Goal: Navigation & Orientation: Find specific page/section

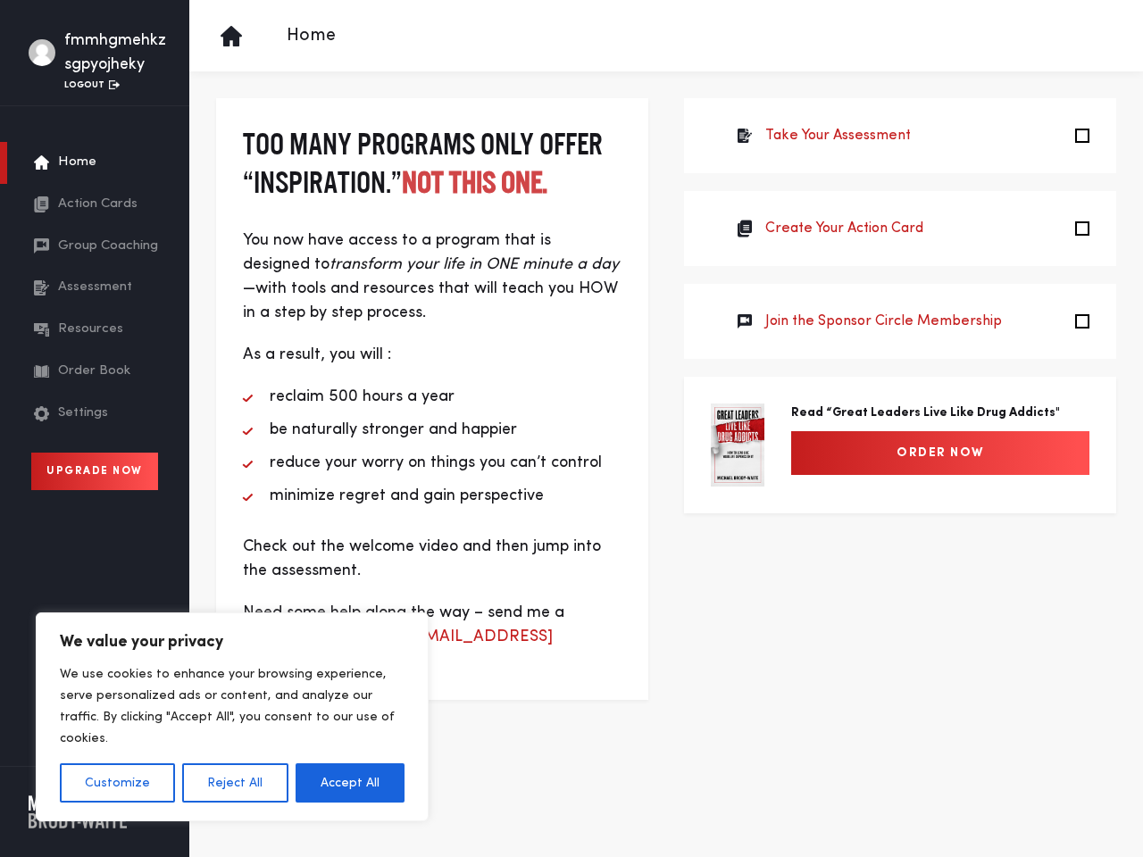
click at [572, 429] on li "be naturally stronger and happier" at bounding box center [432, 430] width 379 height 24
click at [117, 783] on button "Customize" at bounding box center [117, 783] width 115 height 39
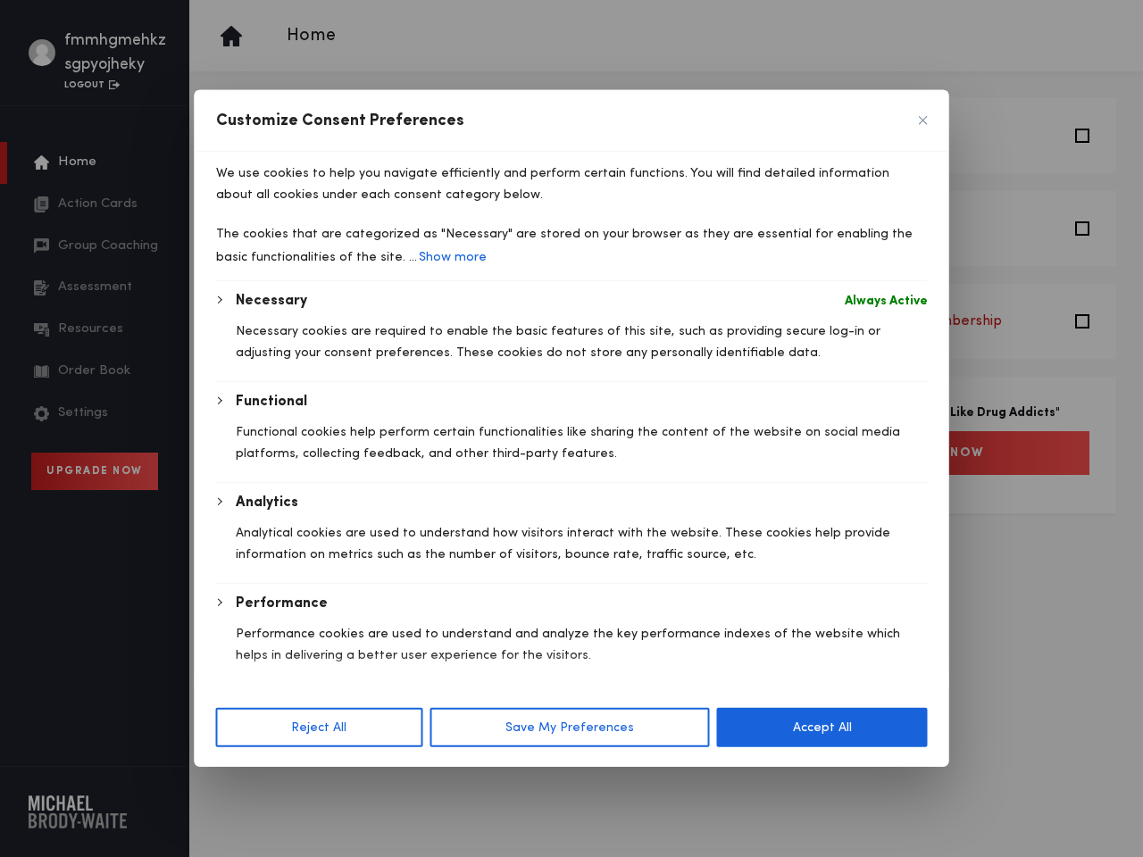
click at [234, 783] on div at bounding box center [571, 428] width 1143 height 857
click at [350, 783] on div "Necessary Always Active Necessary cookies are required to enable the basic feat…" at bounding box center [572, 537] width 712 height 495
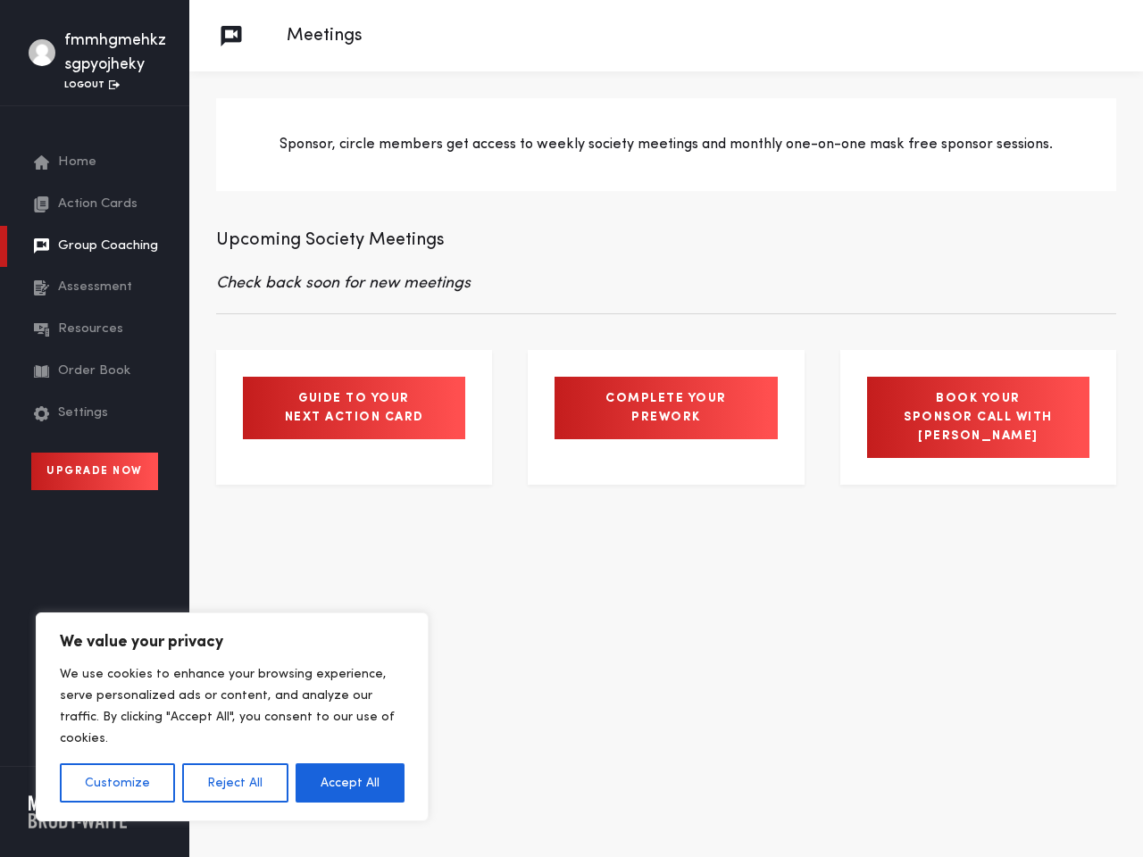
click at [117, 783] on button "Customize" at bounding box center [117, 783] width 115 height 39
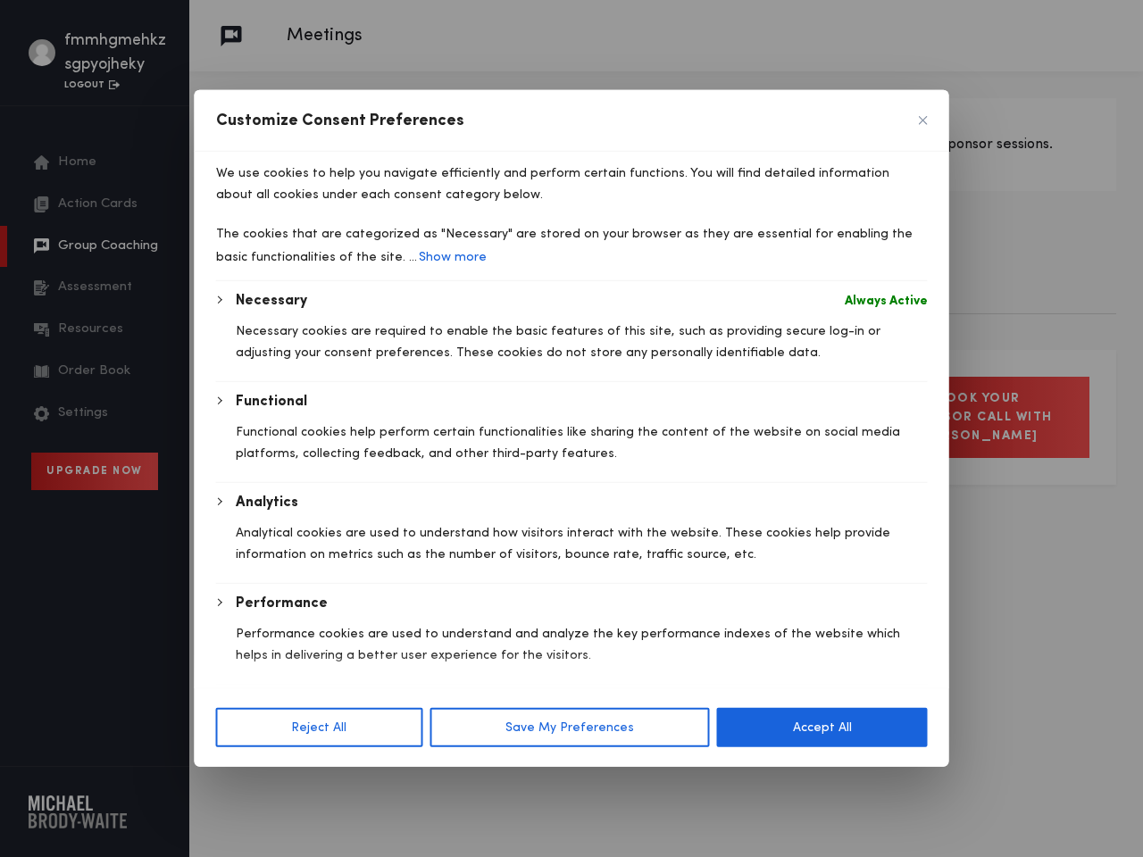
click at [234, 783] on div at bounding box center [571, 428] width 1143 height 857
click at [350, 205] on p "We use cookies to help you navigate efficiently and perform certain functions. …" at bounding box center [572, 184] width 712 height 43
